Goal: Check status: Check status

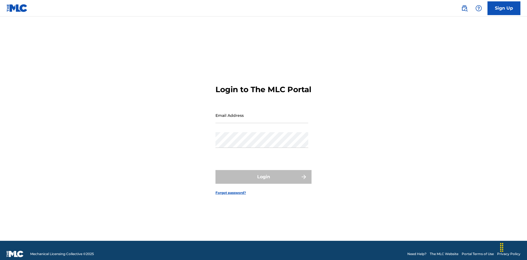
scroll to position [7, 0]
click at [262, 113] on input "Email Address" at bounding box center [261, 116] width 93 height 16
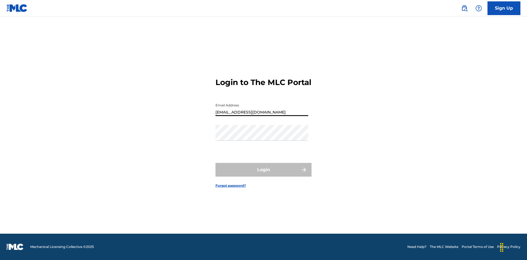
type input "[EMAIL_ADDRESS][DOMAIN_NAME]"
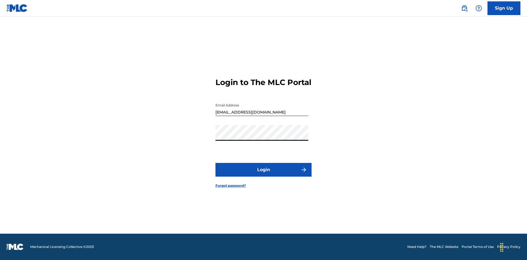
click at [263, 174] on button "Login" at bounding box center [263, 170] width 96 height 14
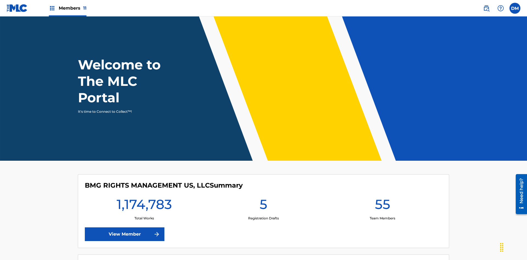
scroll to position [24, 0]
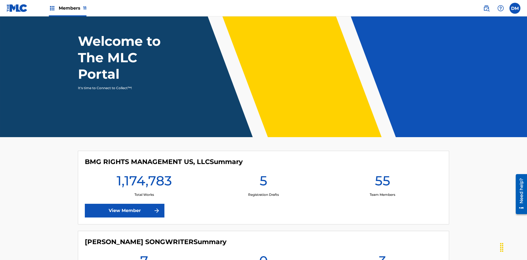
click at [67, 8] on span "Members 11" at bounding box center [73, 8] width 28 height 6
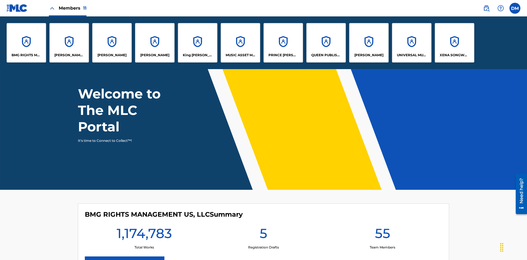
scroll to position [0, 0]
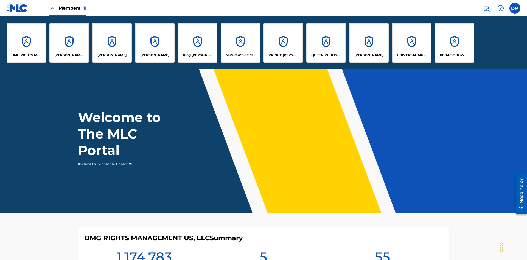
click at [411, 55] on p "UNIVERSAL MUSIC PUB GROUP" at bounding box center [412, 55] width 30 height 5
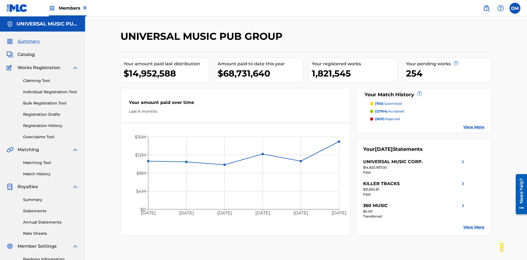
scroll to position [80, 0]
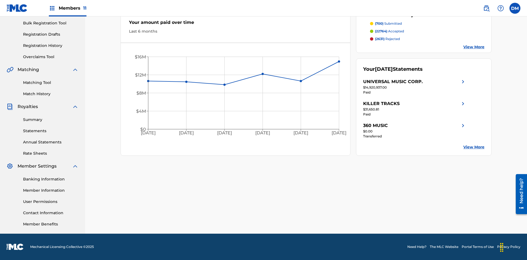
click at [51, 46] on link "Registration History" at bounding box center [50, 46] width 55 height 6
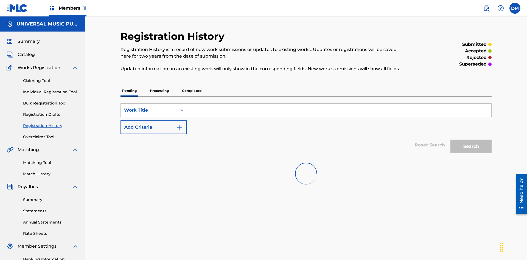
click at [191, 85] on p "Completed" at bounding box center [191, 91] width 23 height 12
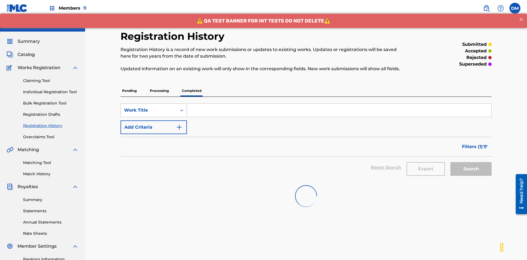
click at [149, 107] on div "Work Title" at bounding box center [148, 110] width 49 height 7
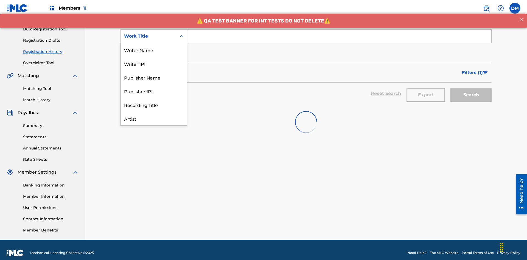
scroll to position [27, 0]
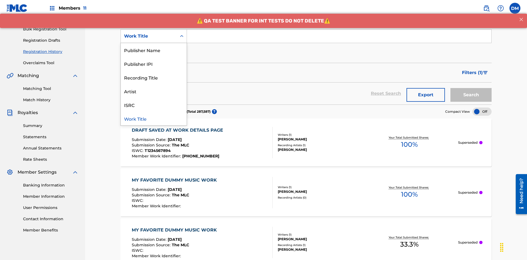
click at [154, 118] on div "Work Title" at bounding box center [154, 119] width 66 height 14
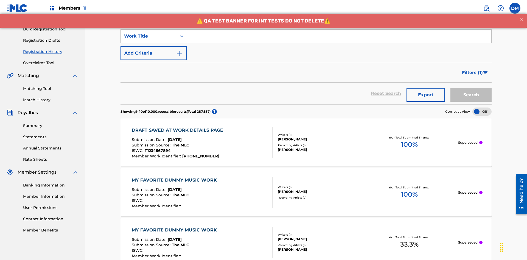
click at [154, 46] on button "Add Criteria" at bounding box center [153, 53] width 66 height 14
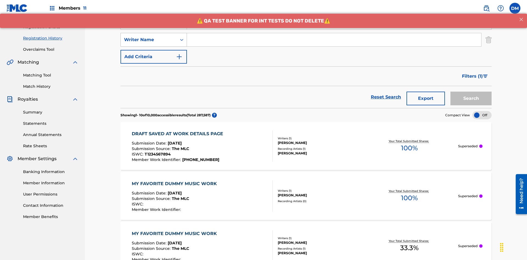
click at [149, 36] on div "Writer Name" at bounding box center [148, 39] width 49 height 7
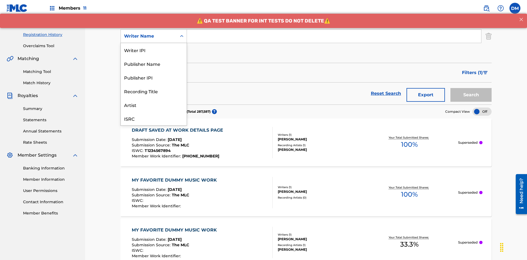
scroll to position [14, 0]
click at [154, 77] on div "Recording Title" at bounding box center [154, 77] width 66 height 14
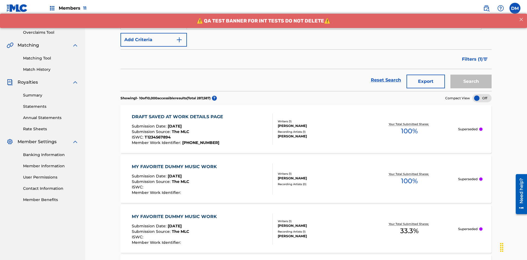
click at [154, 40] on button "Add Criteria" at bounding box center [153, 40] width 66 height 14
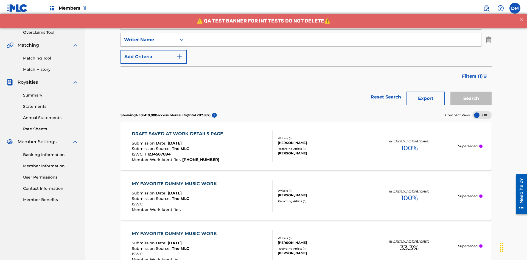
click at [149, 36] on div "Writer Name" at bounding box center [148, 39] width 49 height 7
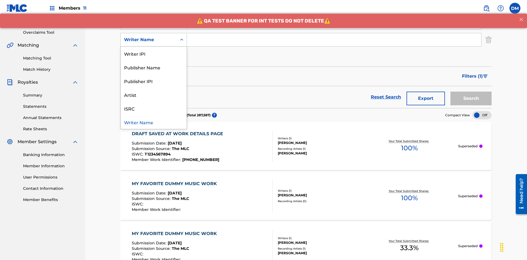
scroll to position [108, 0]
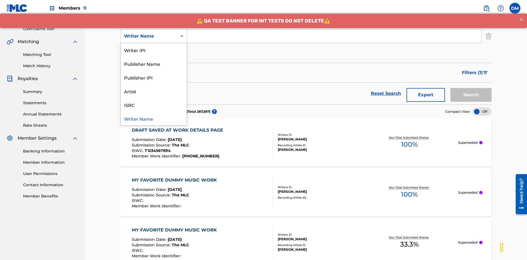
click at [154, 105] on div "ISRC" at bounding box center [154, 105] width 66 height 14
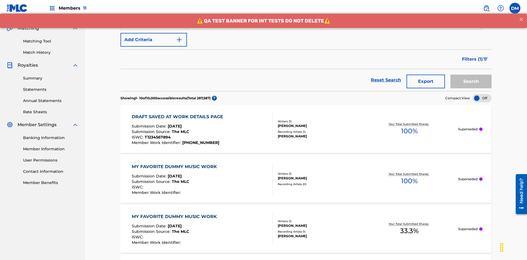
click at [154, 40] on button "Add Criteria" at bounding box center [153, 40] width 66 height 14
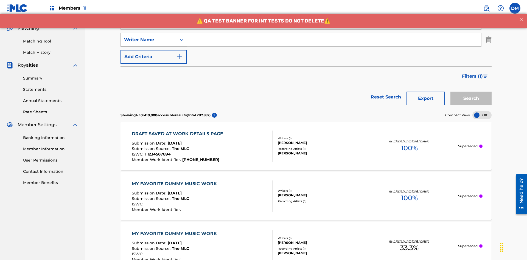
click at [149, 36] on div "Writer Name" at bounding box center [148, 39] width 49 height 7
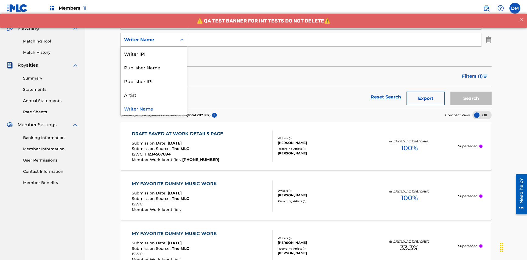
scroll to position [125, 0]
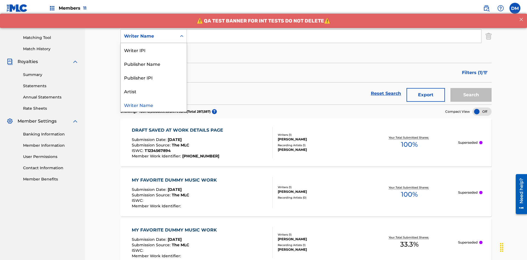
click at [154, 77] on div "Publisher IPI" at bounding box center [154, 77] width 66 height 14
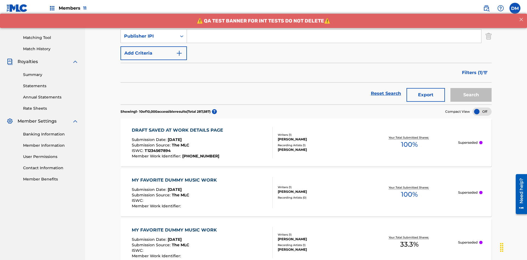
click at [154, 46] on button "Add Criteria" at bounding box center [153, 53] width 66 height 14
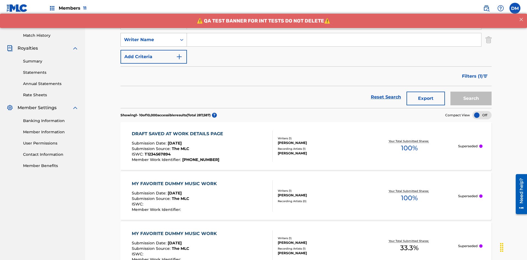
click at [149, 36] on div "Writer Name" at bounding box center [148, 39] width 49 height 7
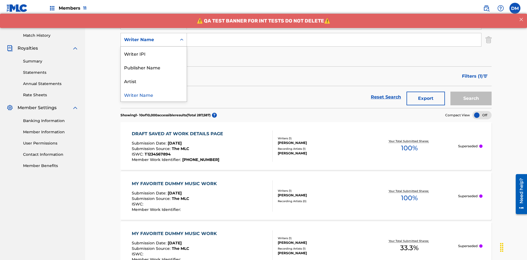
scroll to position [142, 0]
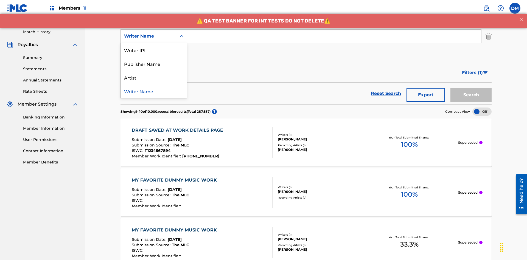
click at [154, 77] on div "Artist" at bounding box center [154, 77] width 66 height 14
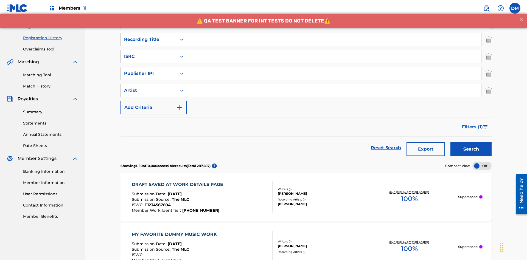
type input "Work to find in Pending Registration History"
click at [334, 39] on input "Search Form" at bounding box center [334, 39] width 294 height 13
type input "Best Song Ever"
click at [334, 50] on input "Search Form" at bounding box center [334, 56] width 294 height 13
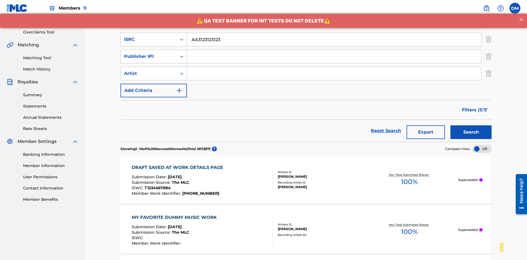
type input "AA3123123123"
click at [334, 50] on input "Search Form" at bounding box center [334, 56] width 294 height 13
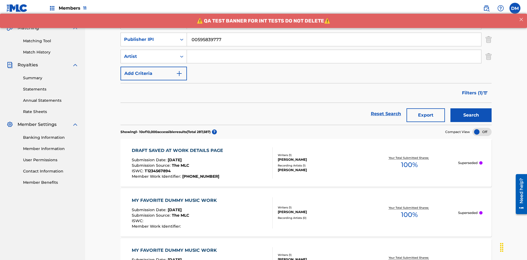
type input "00595839777"
click at [334, 50] on input "Search Form" at bounding box center [334, 56] width 294 height 13
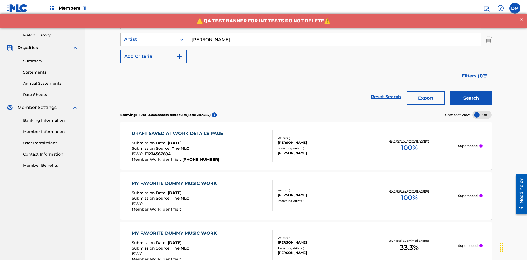
type input "[PERSON_NAME]"
click at [471, 91] on button "Search" at bounding box center [470, 98] width 41 height 14
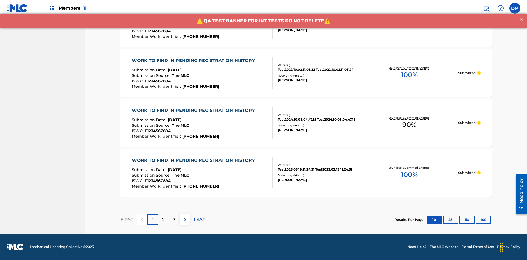
click at [476, 219] on button "100" at bounding box center [483, 220] width 15 height 8
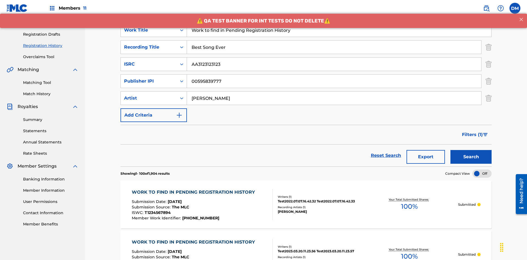
scroll to position [217, 0]
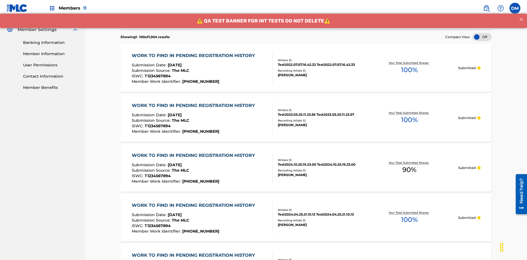
click at [409, 165] on span "90 %" at bounding box center [409, 170] width 14 height 10
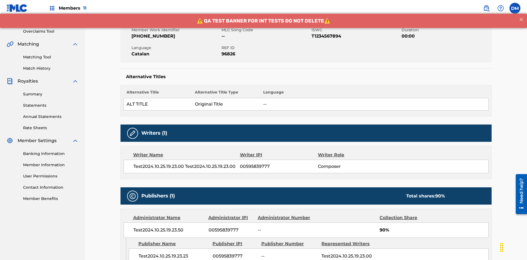
scroll to position [123, 0]
